Goal: Transaction & Acquisition: Obtain resource

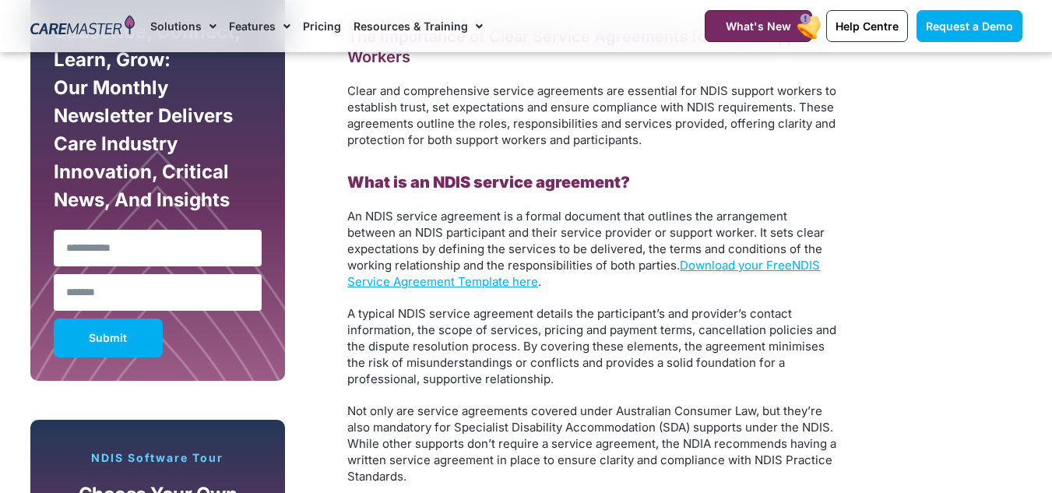
scroll to position [935, 0]
click at [720, 266] on link "Download your Free" at bounding box center [736, 265] width 112 height 15
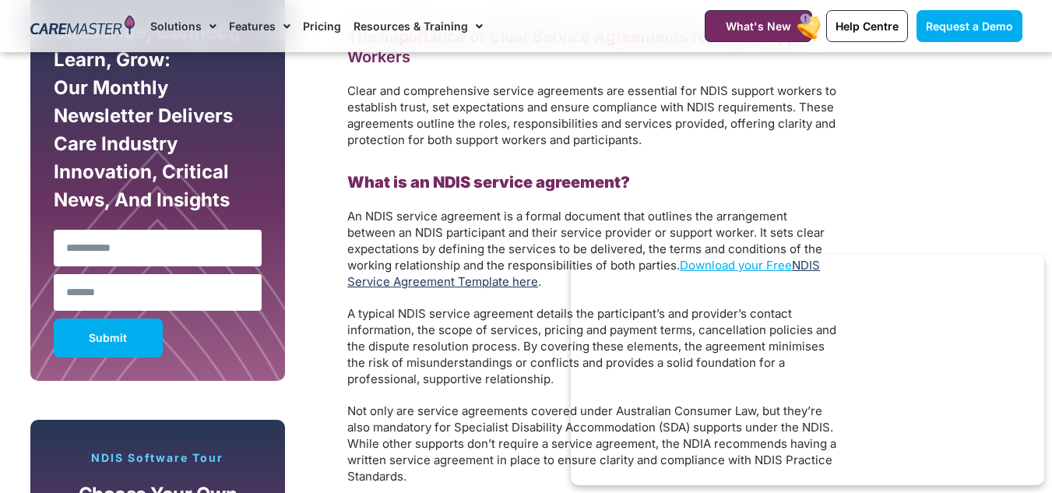
click at [472, 279] on link "NDIS Service Agreement Template here" at bounding box center [583, 273] width 473 height 31
click at [440, 280] on link "NDIS Service Agreement Template here" at bounding box center [583, 273] width 473 height 31
